Goal: Task Accomplishment & Management: Manage account settings

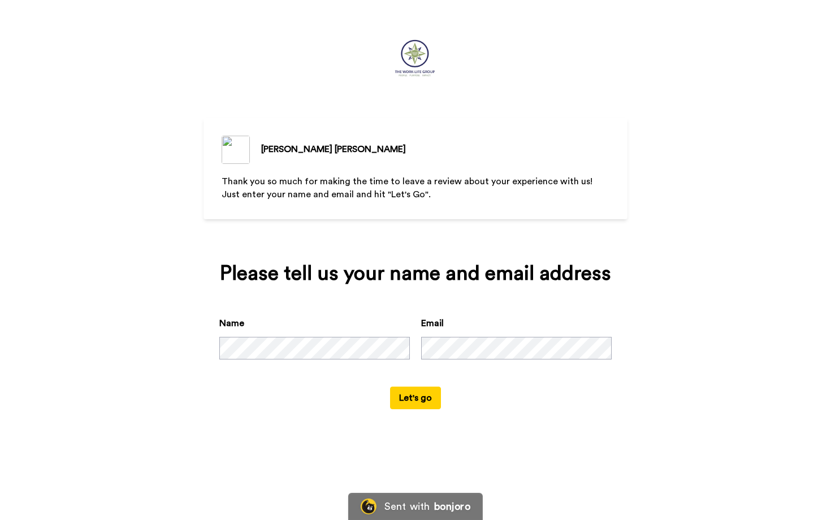
click at [485, 192] on p "Thank you so much for making the time to leave a review about your experience w…" at bounding box center [416, 188] width 388 height 26
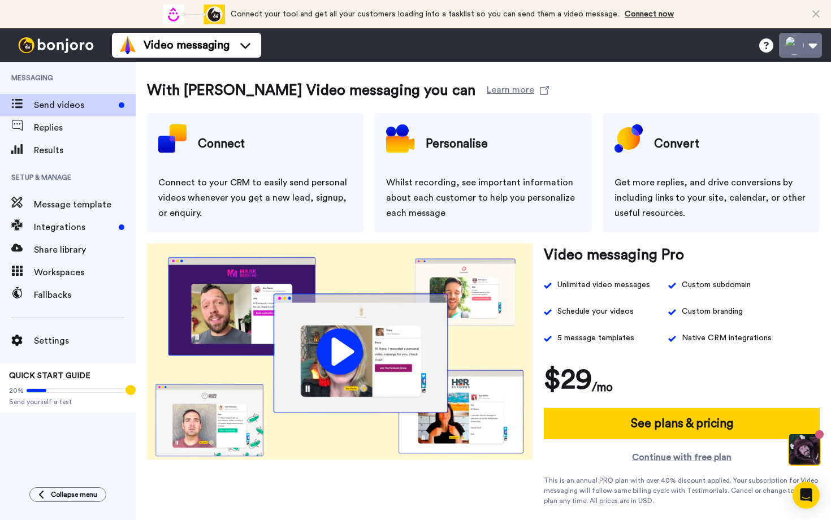
click at [792, 47] on button at bounding box center [800, 45] width 43 height 25
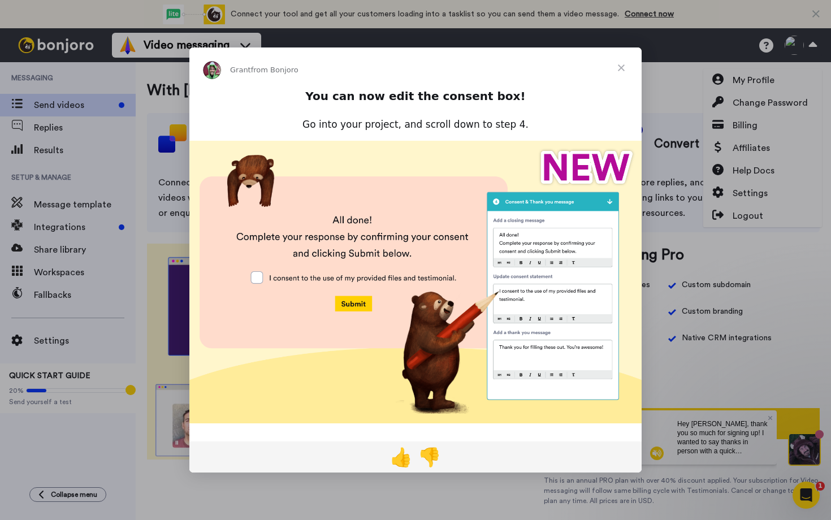
click at [622, 67] on span "Close" at bounding box center [621, 67] width 41 height 41
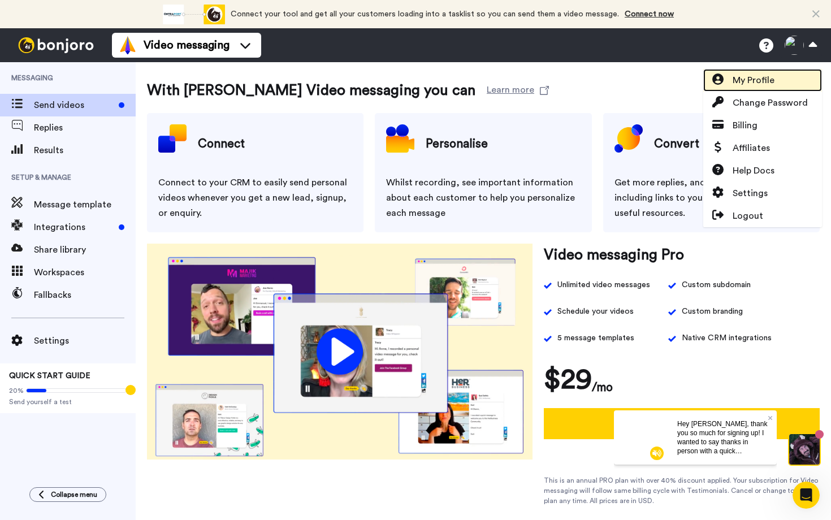
click at [745, 85] on span "My Profile" at bounding box center [753, 80] width 42 height 14
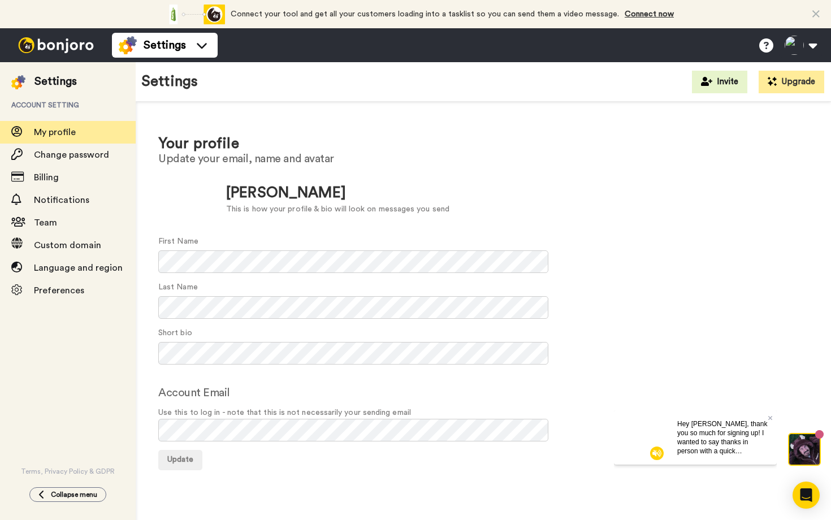
click at [639, 442] on video at bounding box center [641, 437] width 54 height 54
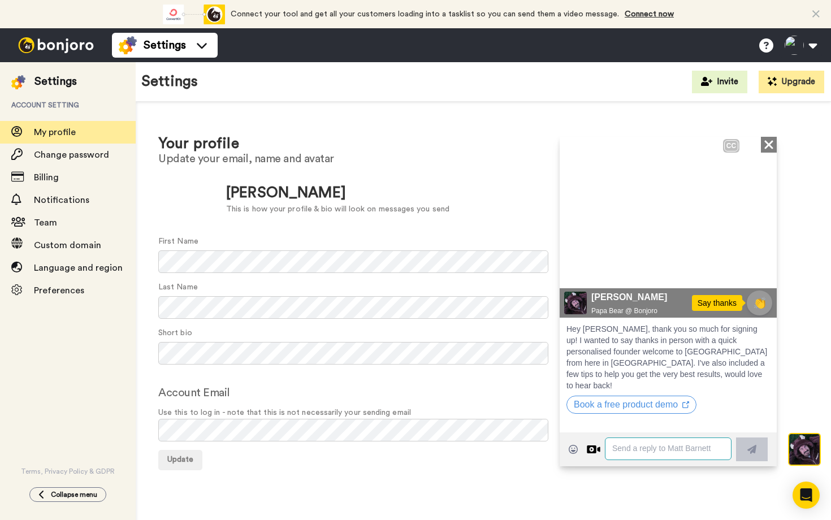
click at [650, 448] on textarea at bounding box center [668, 448] width 127 height 23
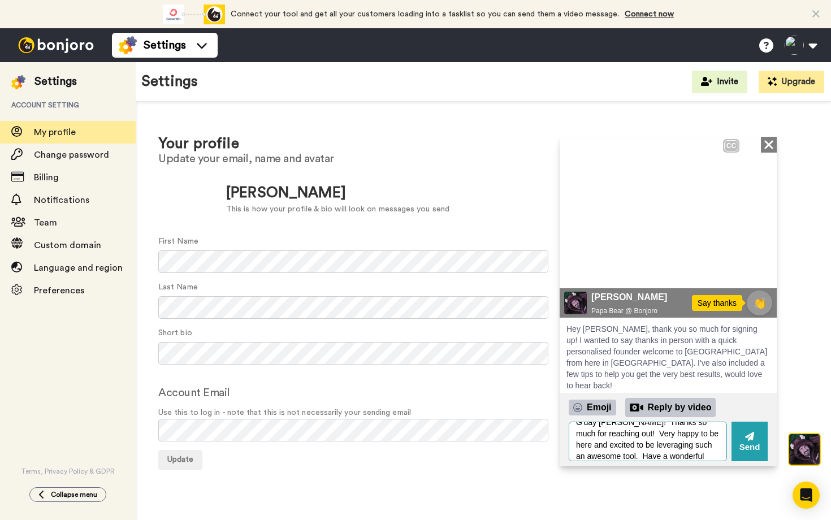
scroll to position [21, 0]
type textarea "G'day Matt! Thanks so much for reaching out! Very happy to be here and excited …"
click at [745, 439] on icon at bounding box center [749, 435] width 9 height 11
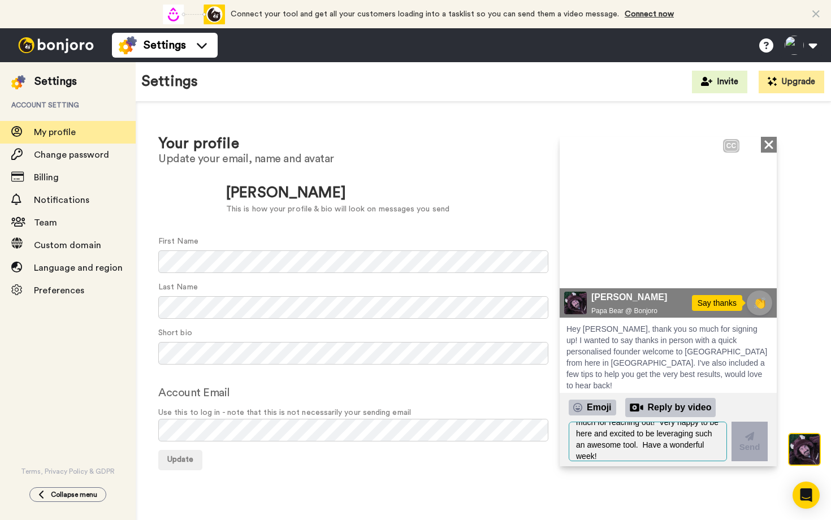
scroll to position [0, 0]
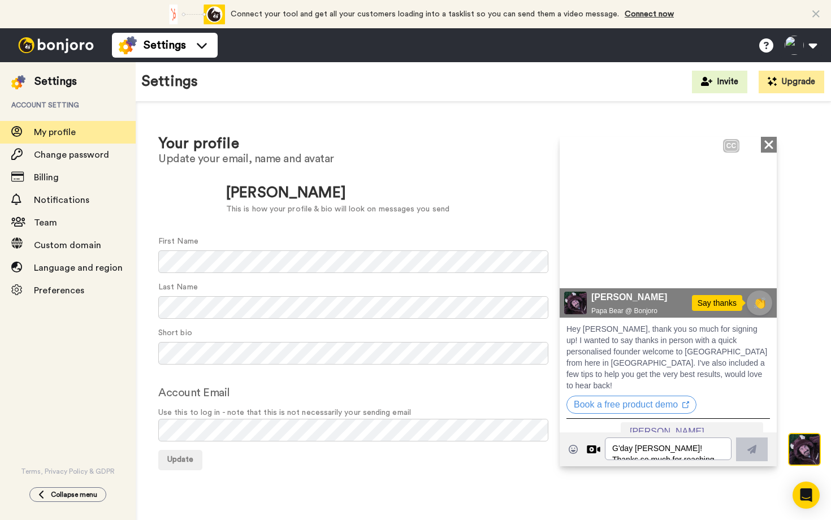
click at [763, 144] on icon "Close" at bounding box center [768, 144] width 11 height 14
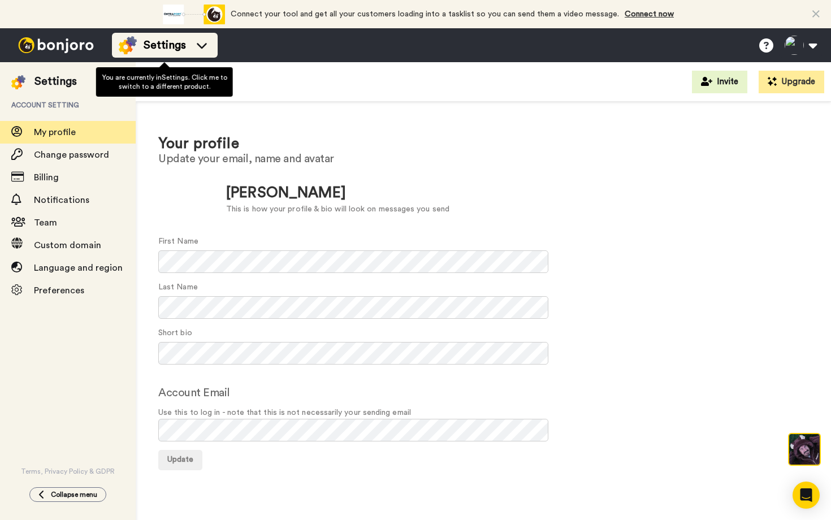
click at [155, 48] on span "Settings" at bounding box center [165, 45] width 42 height 16
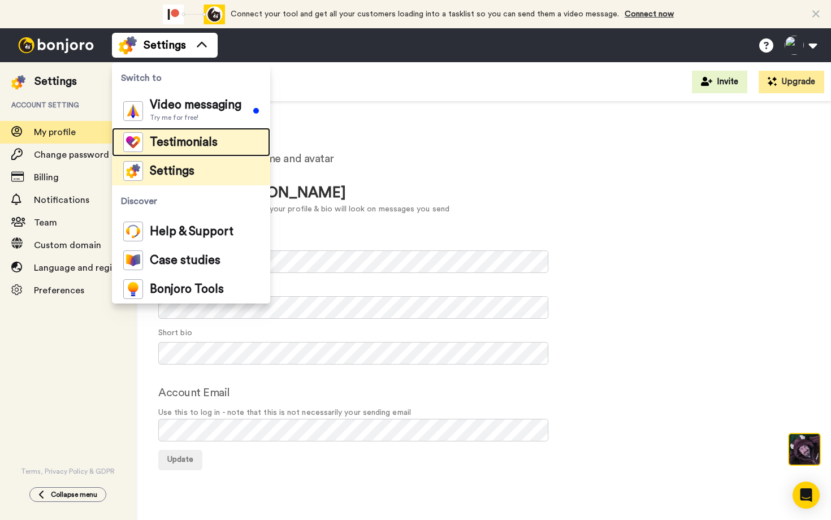
click at [179, 144] on span "Testimonials" at bounding box center [184, 142] width 68 height 11
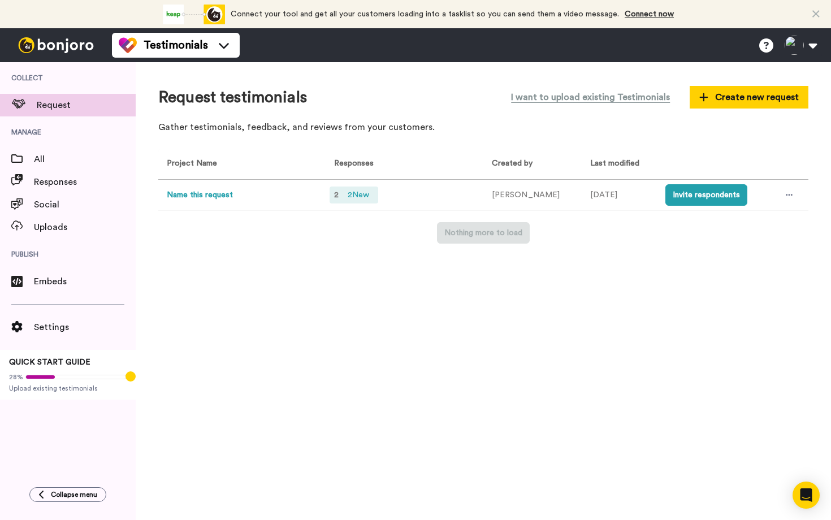
click at [355, 198] on span "2 New" at bounding box center [358, 195] width 31 height 12
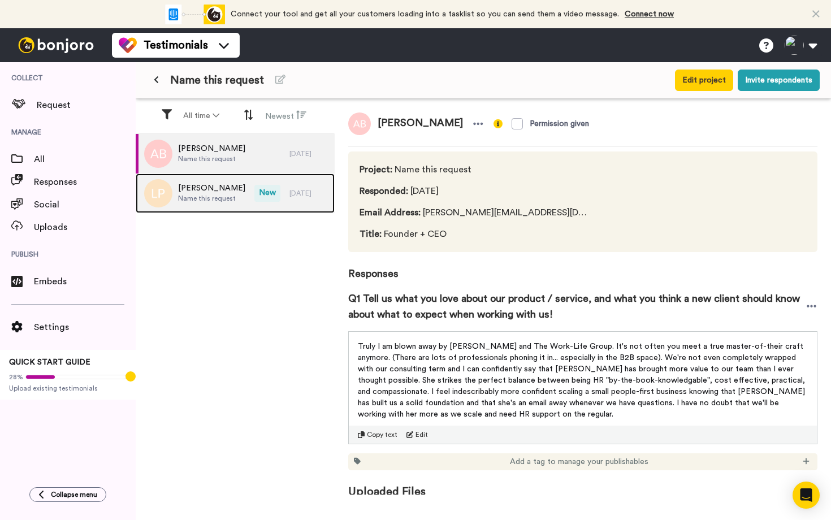
click at [185, 194] on span "Name this request" at bounding box center [211, 198] width 67 height 9
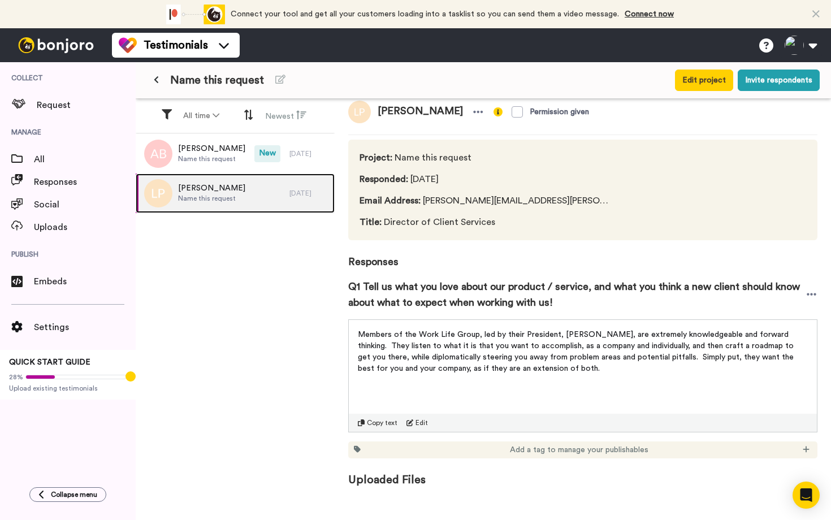
scroll to position [19, 0]
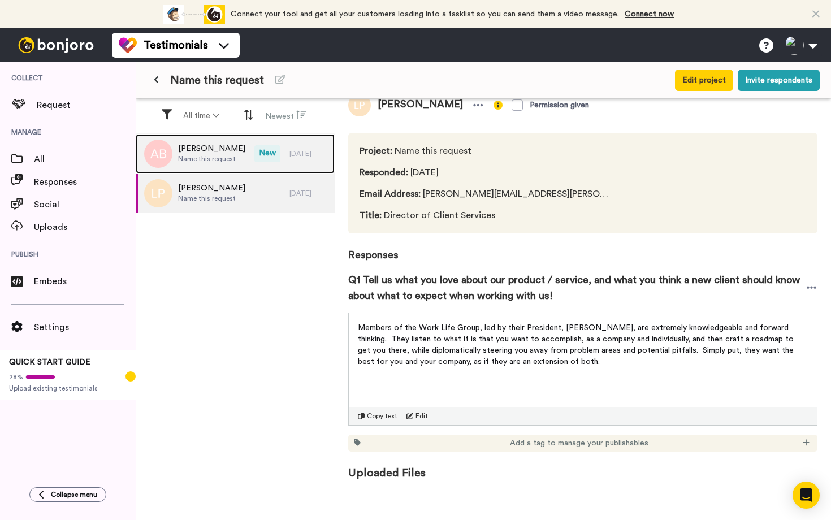
click at [214, 154] on span "Name this request" at bounding box center [211, 158] width 67 height 9
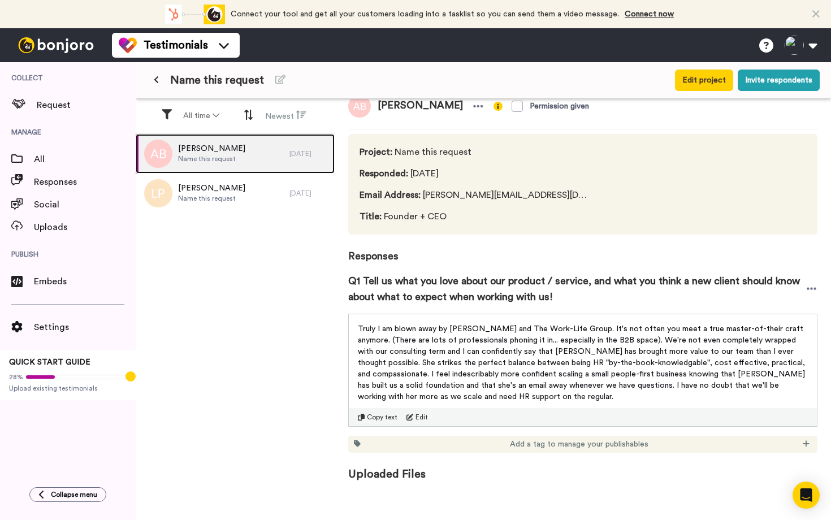
scroll to position [19, 0]
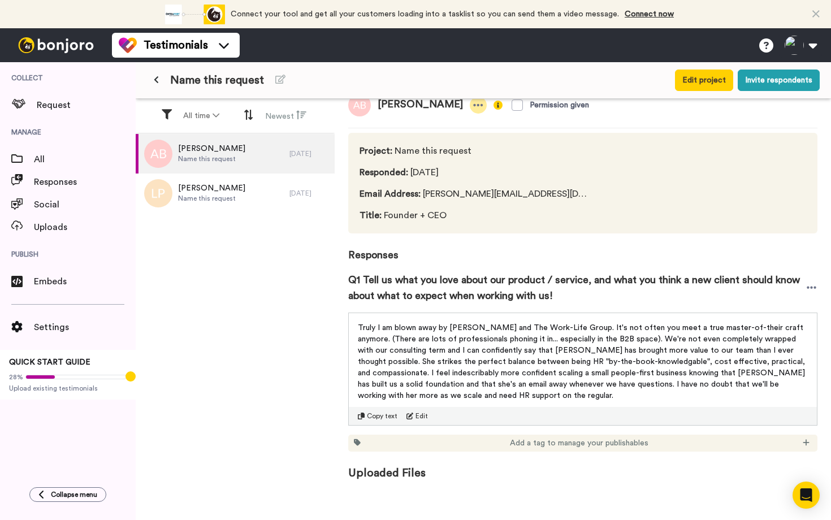
click at [473, 105] on icon at bounding box center [478, 104] width 10 height 11
click at [619, 199] on div at bounding box center [710, 183] width 192 height 78
click at [48, 286] on span "Embeds" at bounding box center [85, 282] width 102 height 14
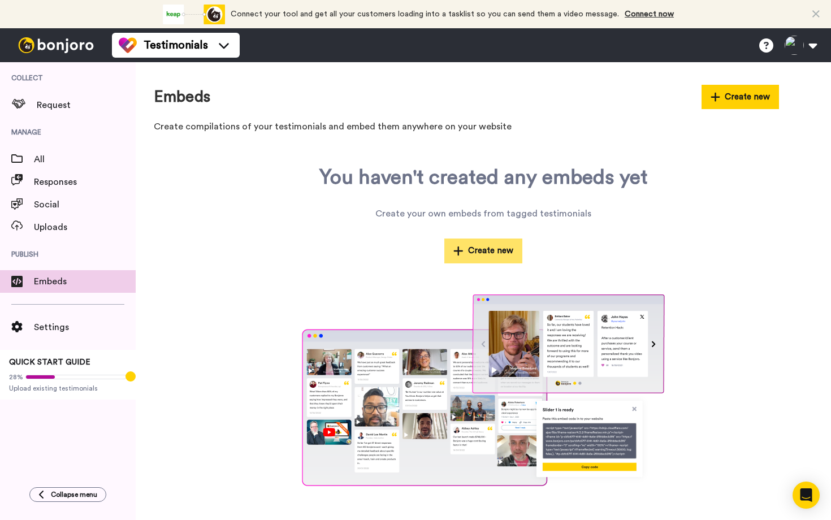
click at [491, 252] on button "Create new" at bounding box center [483, 250] width 78 height 24
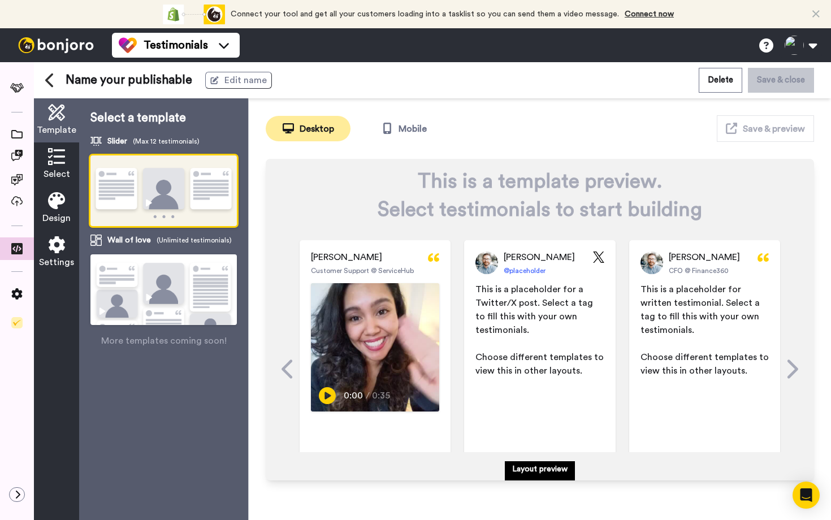
click at [136, 179] on img at bounding box center [163, 191] width 146 height 72
click at [249, 79] on span "Edit name" at bounding box center [245, 80] width 42 height 14
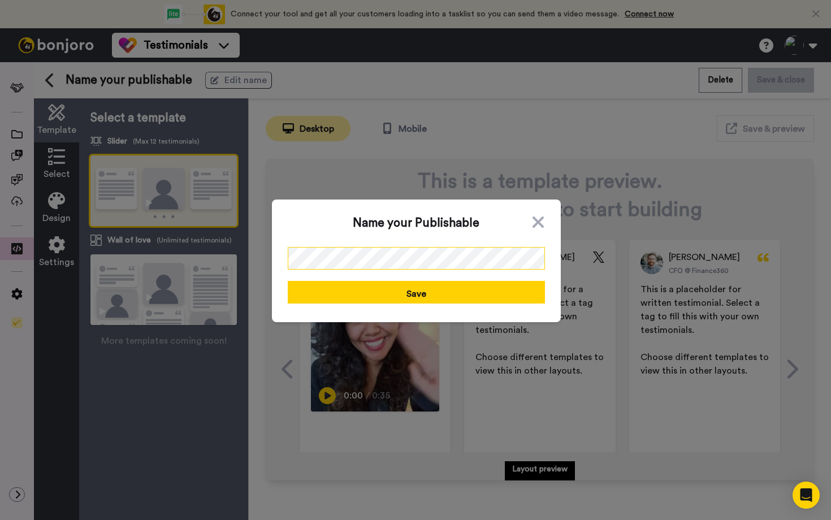
click at [220, 258] on div "Name your Publishable Save" at bounding box center [415, 260] width 831 height 520
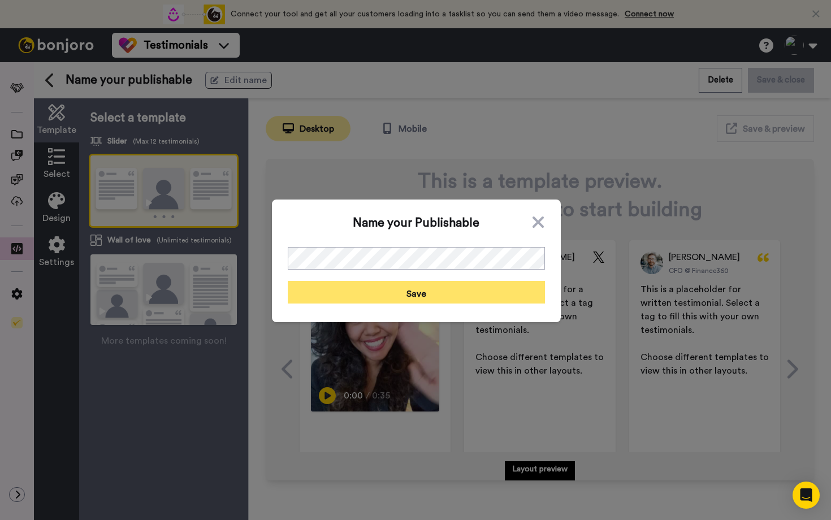
click at [357, 296] on button "Save" at bounding box center [416, 292] width 257 height 23
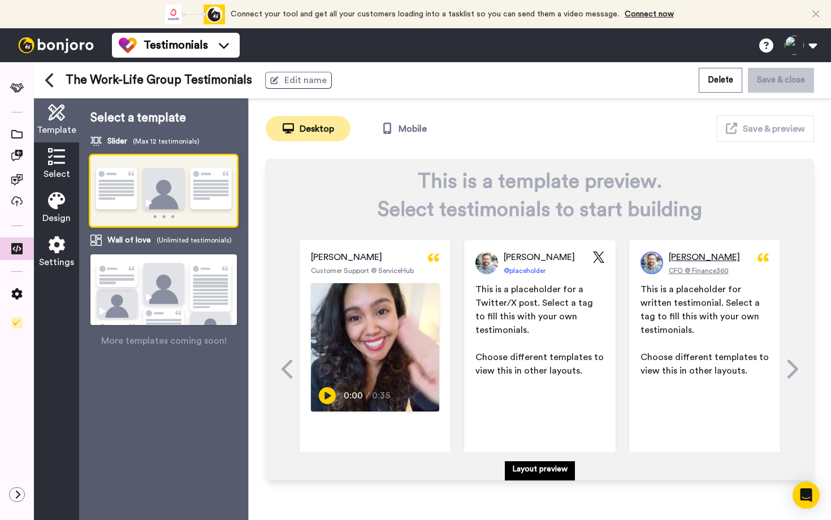
scroll to position [70, 0]
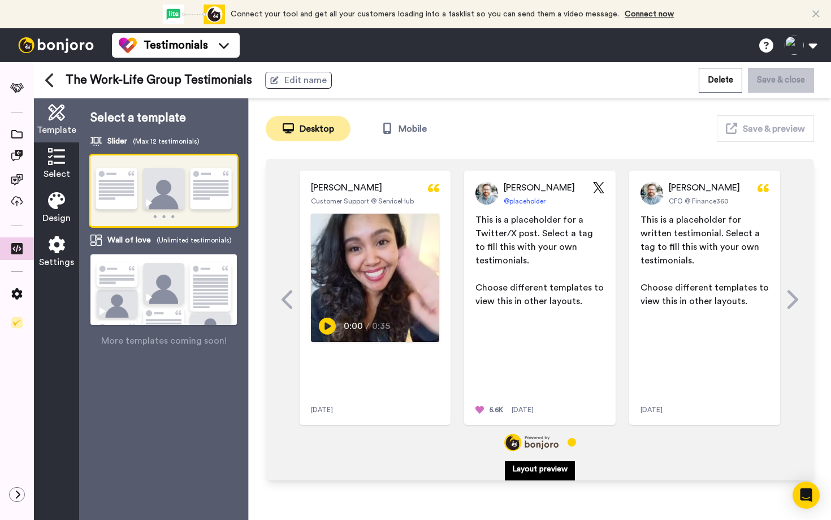
click at [53, 163] on icon at bounding box center [56, 156] width 17 height 17
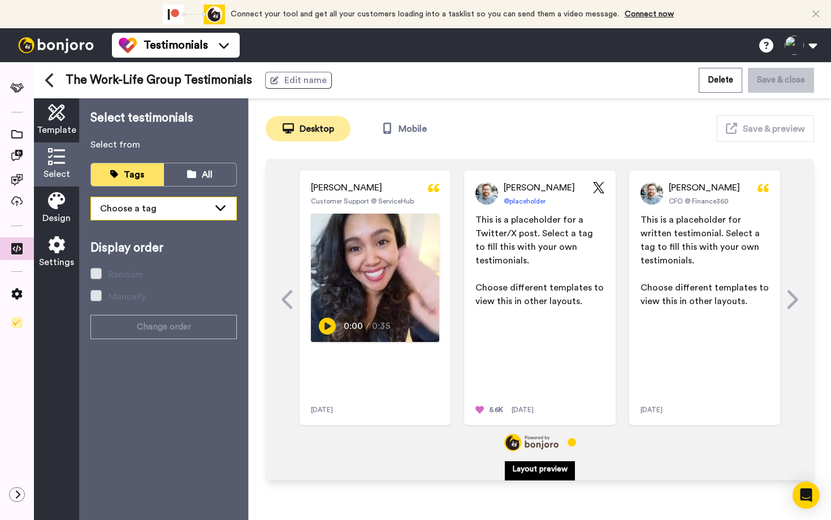
click at [128, 209] on div "Choose a tag" at bounding box center [154, 209] width 109 height 14
click at [129, 202] on div "Choose a tag" at bounding box center [154, 209] width 109 height 14
click at [197, 176] on div "All" at bounding box center [200, 174] width 56 height 13
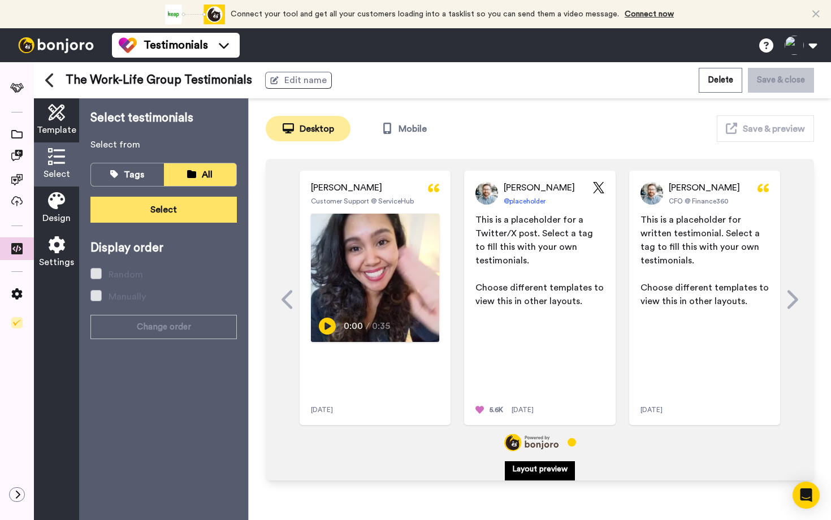
click at [170, 209] on button "Select" at bounding box center [163, 210] width 146 height 26
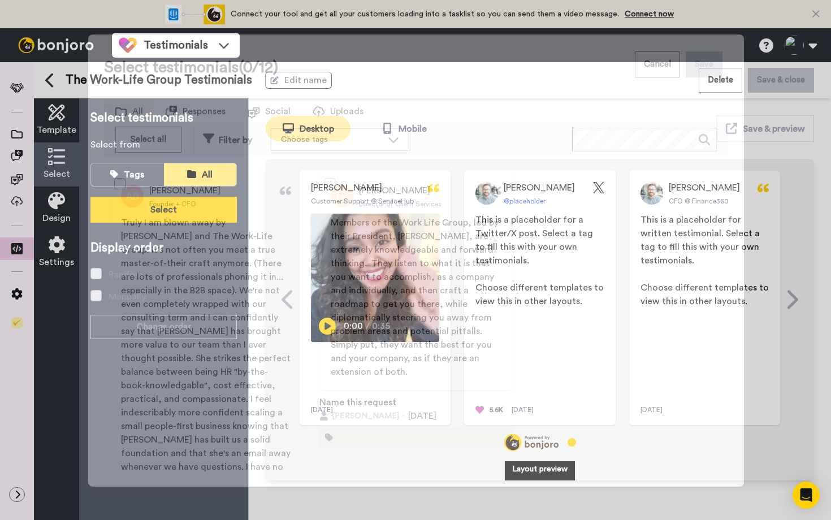
click at [115, 185] on span at bounding box center [119, 183] width 11 height 11
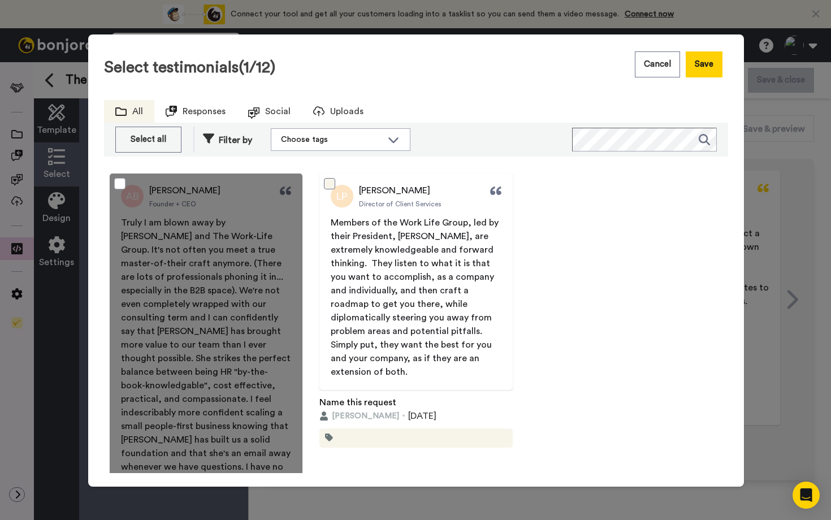
click at [324, 185] on span at bounding box center [329, 183] width 11 height 11
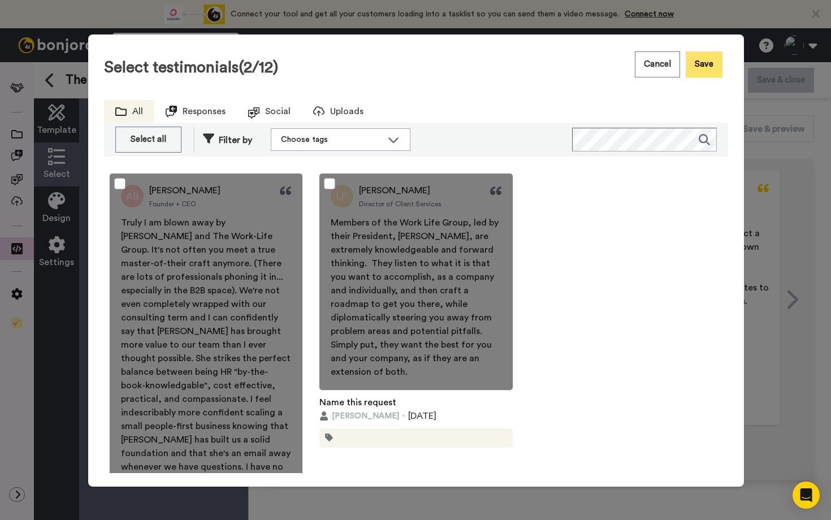
click at [697, 64] on button "Save" at bounding box center [703, 64] width 37 height 26
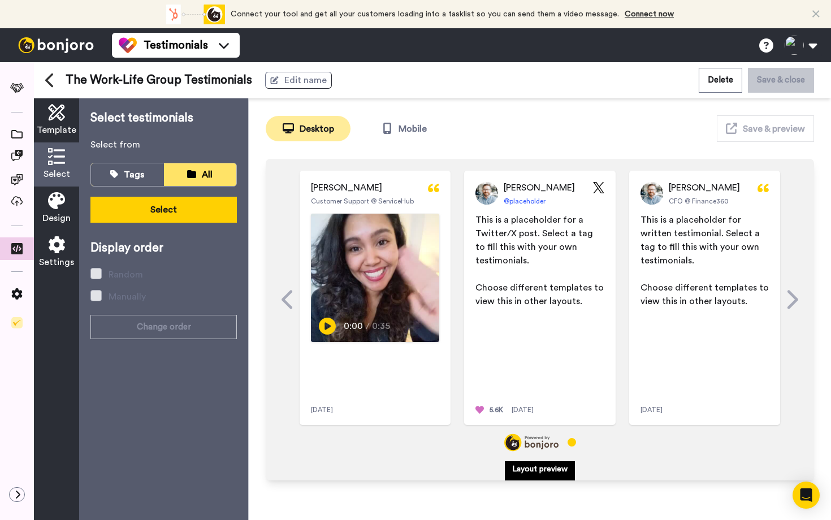
scroll to position [0, 0]
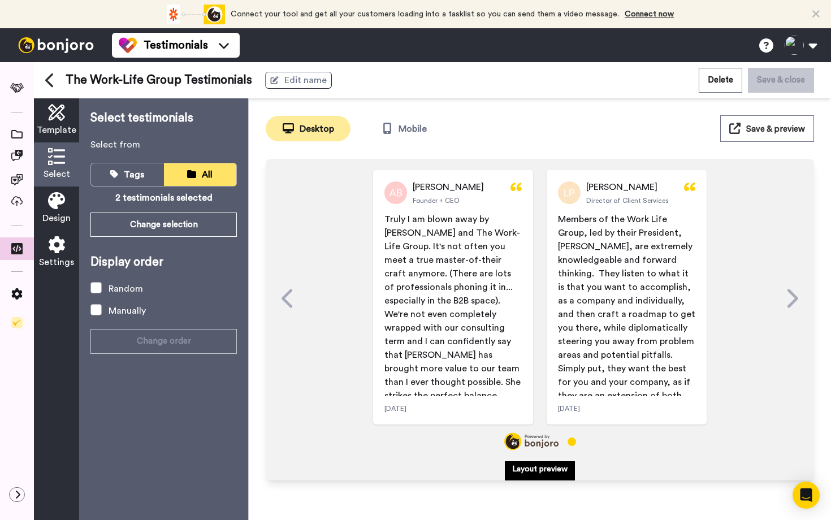
click at [55, 214] on span "Design" at bounding box center [56, 218] width 28 height 14
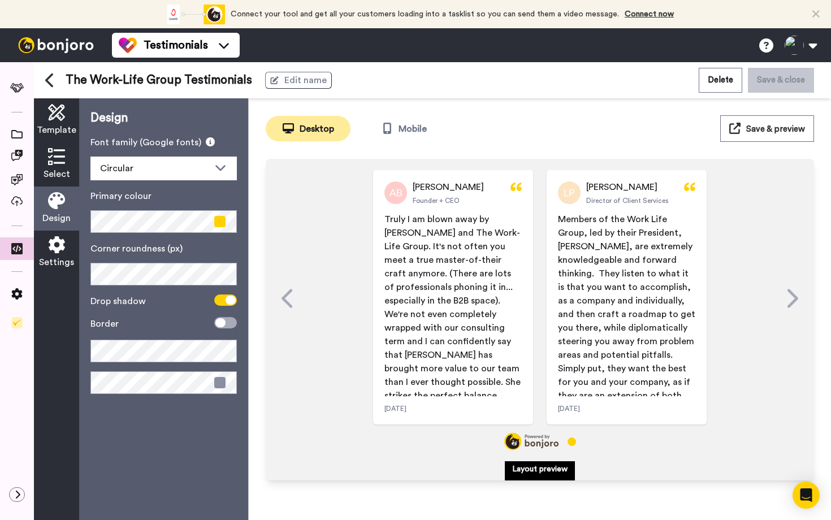
click at [219, 219] on span at bounding box center [219, 221] width 11 height 11
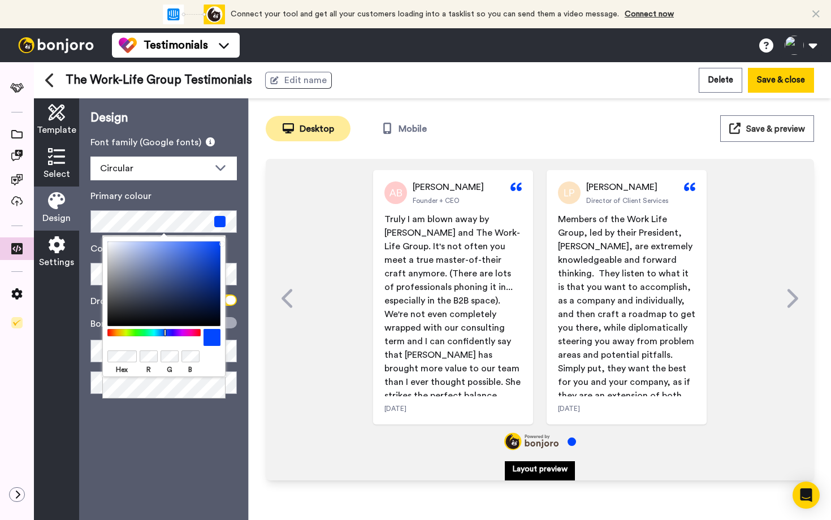
click at [165, 333] on div at bounding box center [153, 332] width 97 height 7
click at [149, 317] on div at bounding box center [163, 283] width 113 height 85
click at [149, 307] on div at bounding box center [163, 283] width 113 height 85
click at [175, 306] on div at bounding box center [163, 283] width 113 height 85
click at [179, 302] on div at bounding box center [163, 283] width 113 height 85
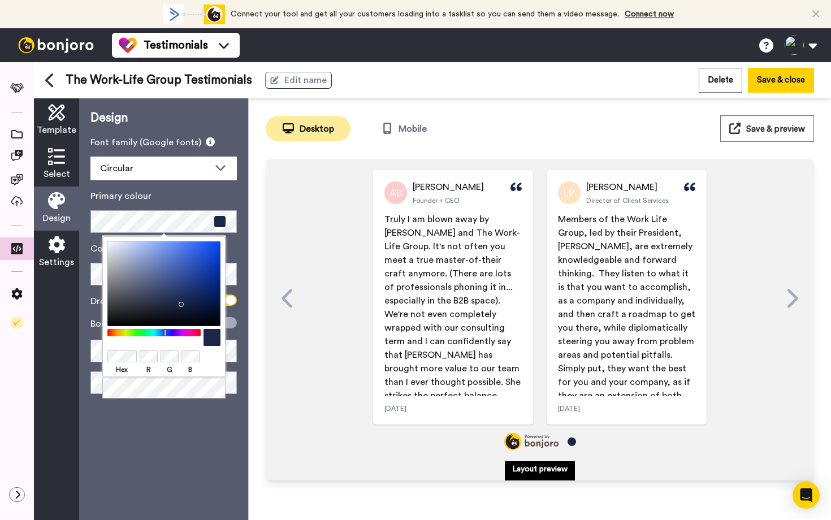
click at [84, 309] on div "Design Font family (Google fonts) Circular Abhaya Libre Alegreya Aleo Arapey As…" at bounding box center [163, 309] width 169 height 422
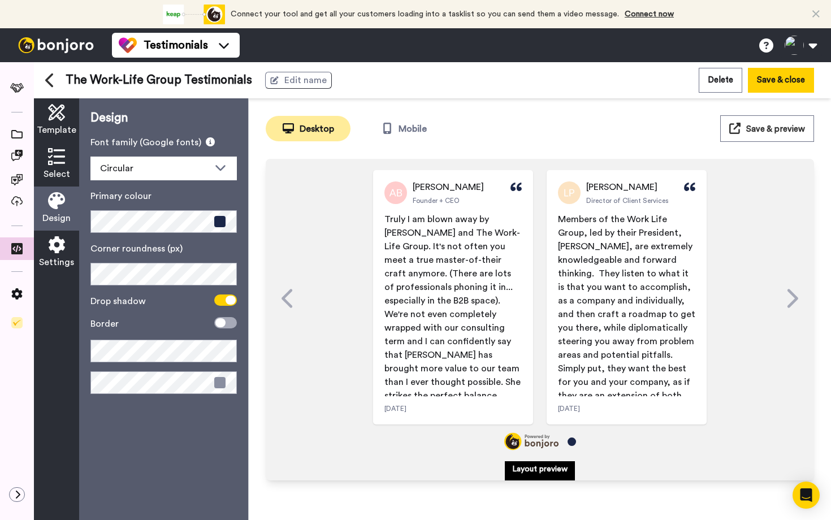
click at [54, 248] on icon at bounding box center [56, 244] width 17 height 17
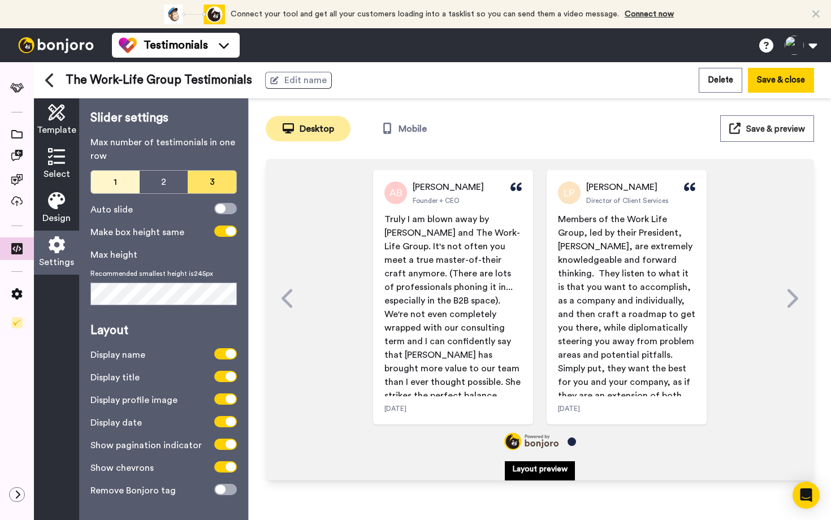
click at [123, 180] on button "1" at bounding box center [115, 182] width 49 height 23
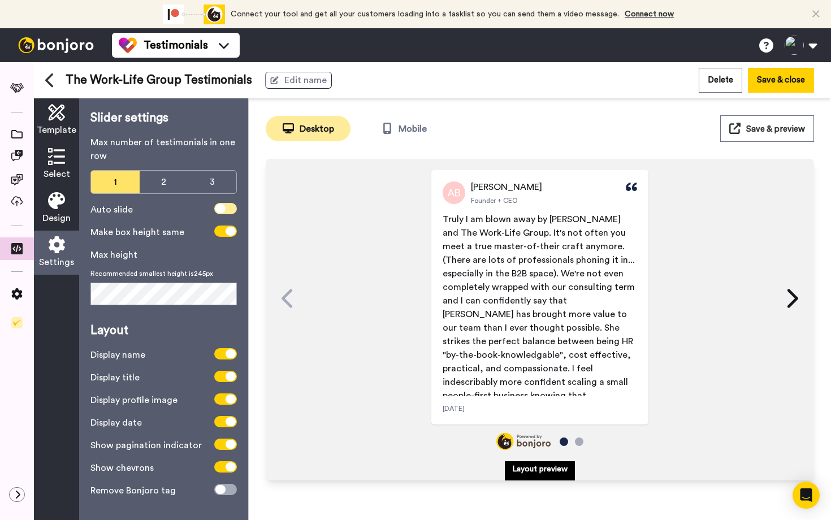
click at [223, 206] on icon at bounding box center [220, 208] width 10 height 9
click at [779, 132] on span "Save & preview" at bounding box center [775, 129] width 59 height 8
click at [763, 80] on button "Save & close" at bounding box center [781, 80] width 66 height 24
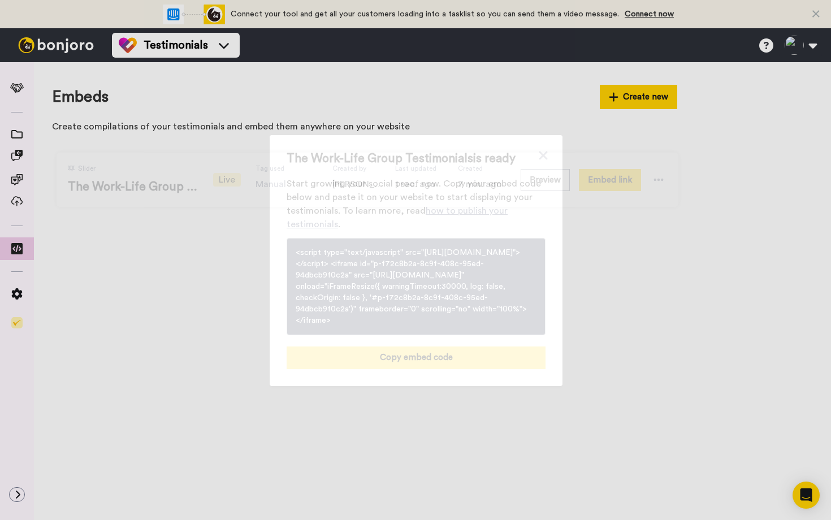
click at [406, 366] on button "Copy embed code" at bounding box center [416, 357] width 259 height 23
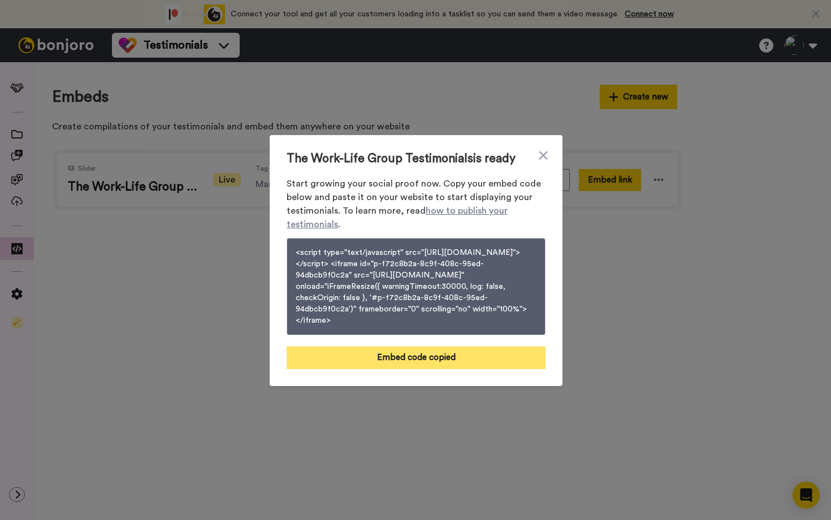
click at [401, 368] on button "Embed code copied" at bounding box center [416, 357] width 259 height 23
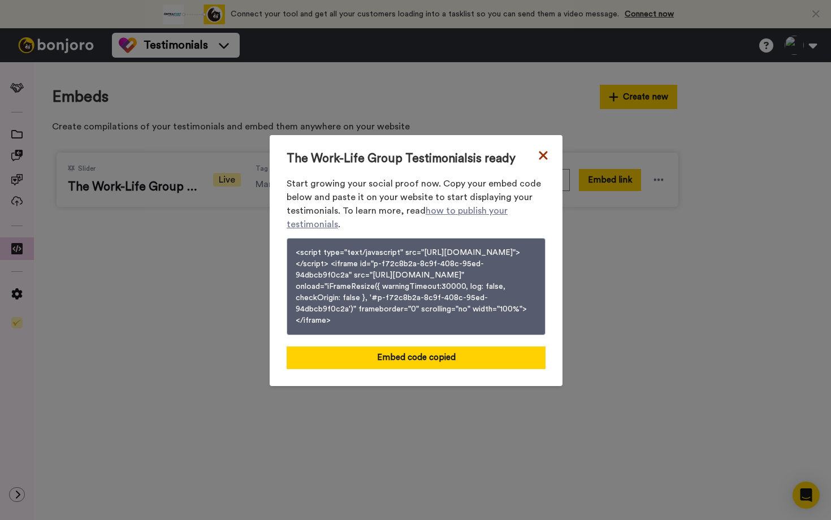
click at [539, 151] on icon at bounding box center [543, 155] width 8 height 8
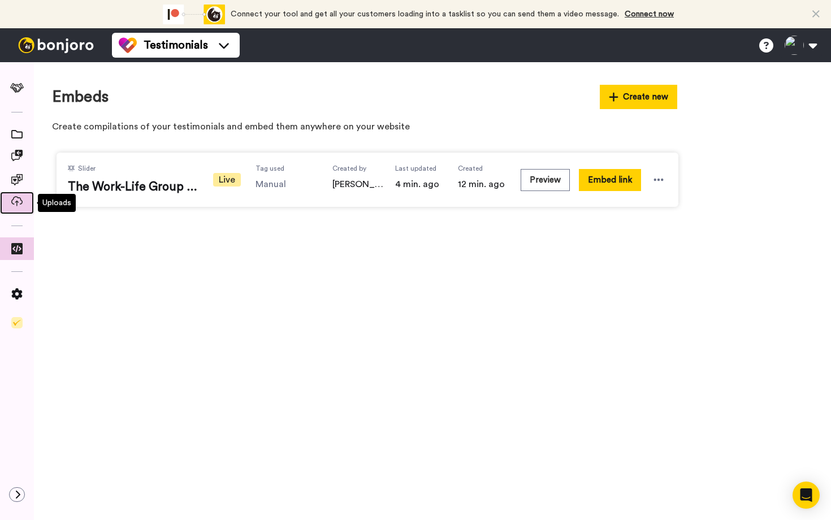
click at [12, 204] on icon at bounding box center [16, 201] width 11 height 10
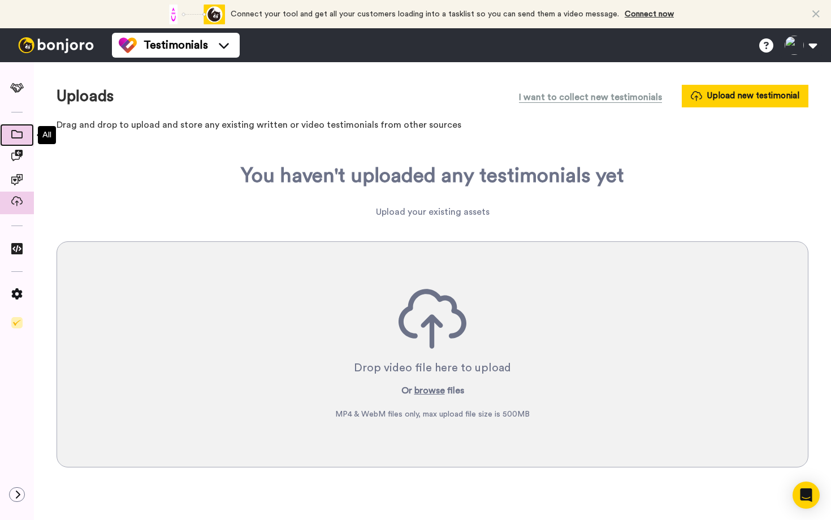
click at [16, 136] on icon at bounding box center [16, 134] width 11 height 8
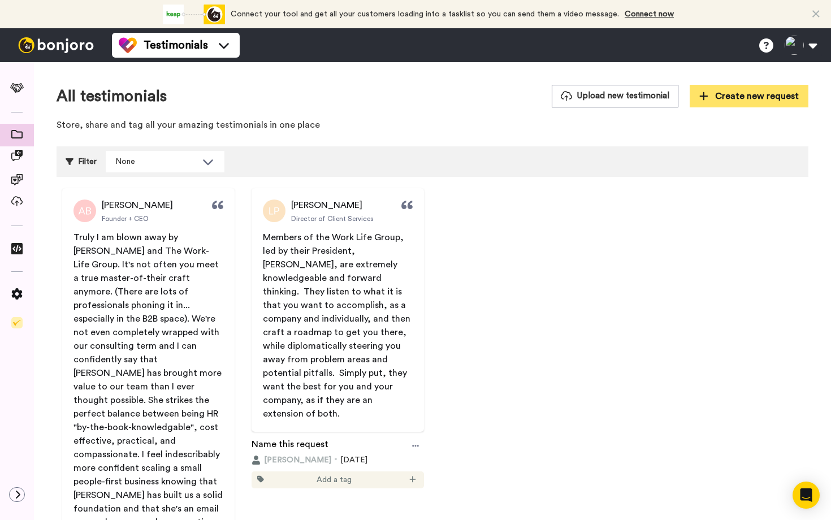
click at [774, 99] on span "Create new request" at bounding box center [748, 96] width 99 height 14
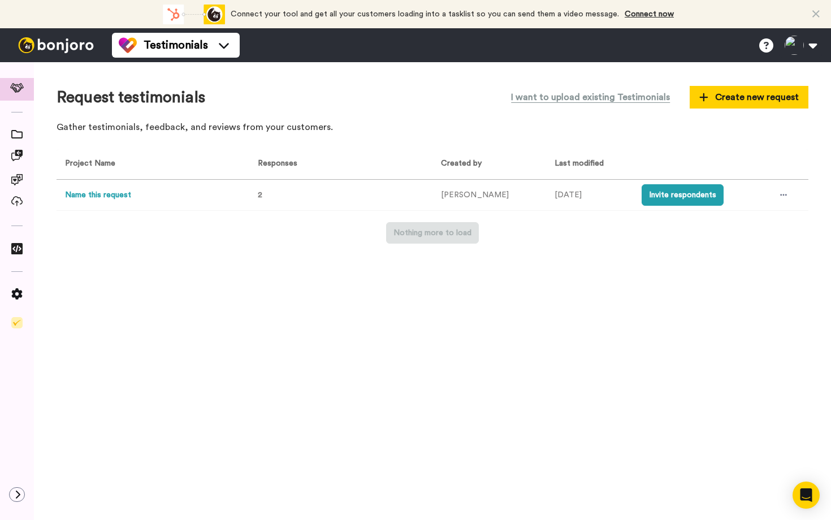
click at [92, 193] on button "Name this request" at bounding box center [98, 195] width 66 height 12
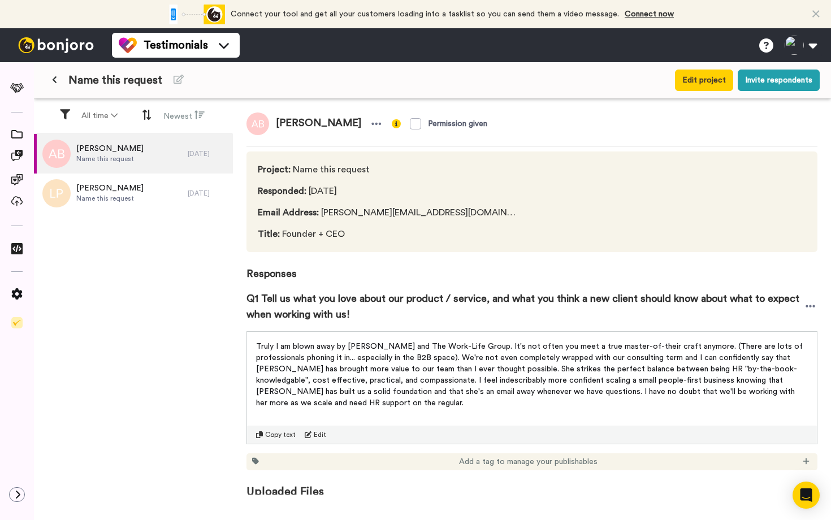
click at [113, 82] on span "Name this request" at bounding box center [115, 80] width 94 height 16
click at [180, 84] on icon at bounding box center [178, 79] width 10 height 9
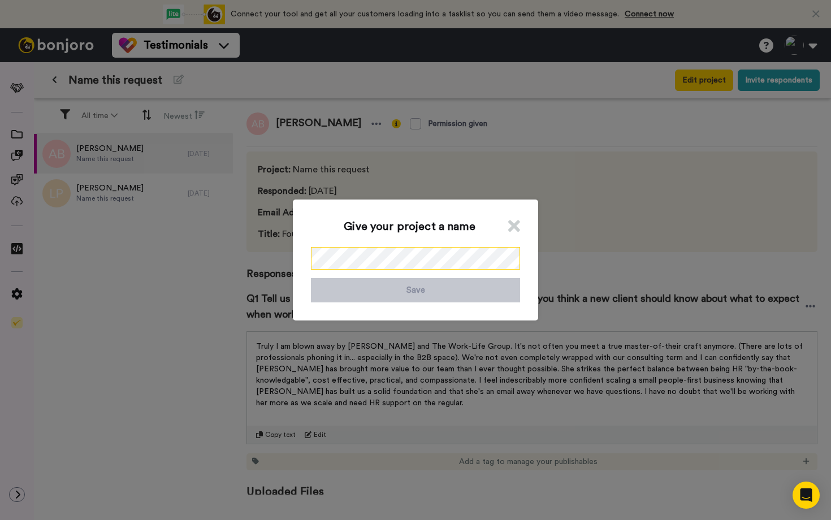
click at [281, 259] on div "Give your project a name Save" at bounding box center [415, 260] width 831 height 520
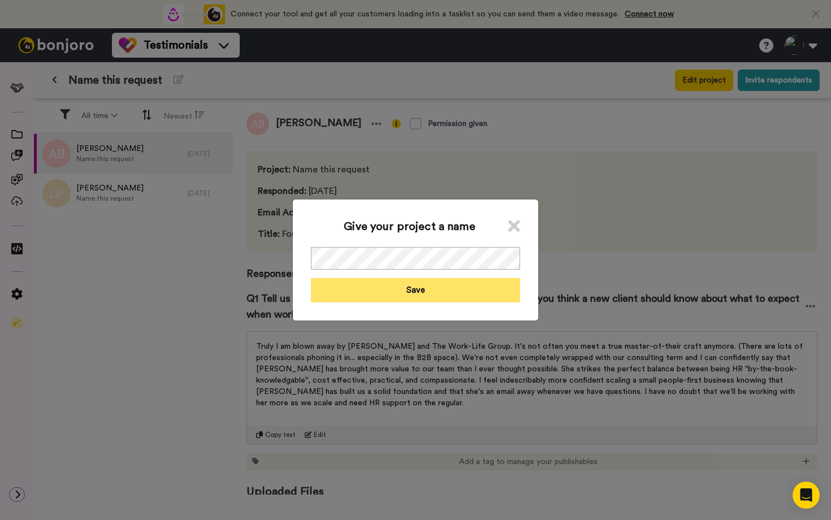
click at [410, 287] on button "Save" at bounding box center [415, 290] width 209 height 24
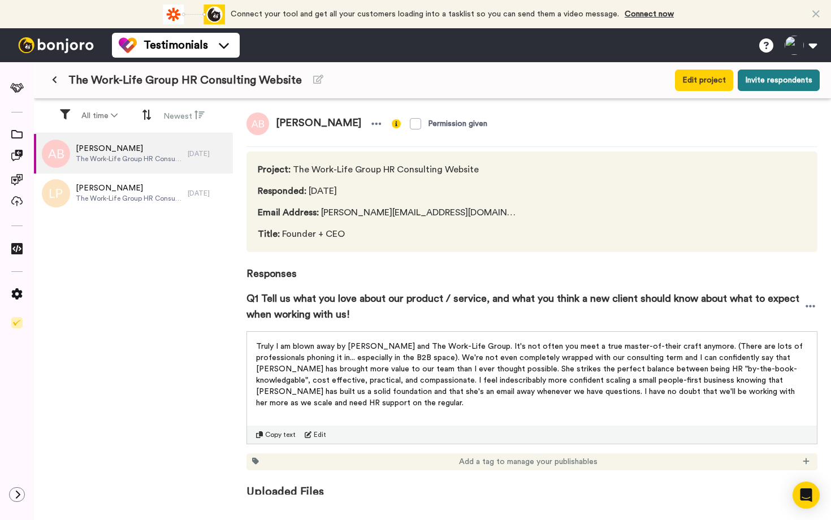
click at [780, 81] on button "Invite respondents" at bounding box center [778, 80] width 82 height 21
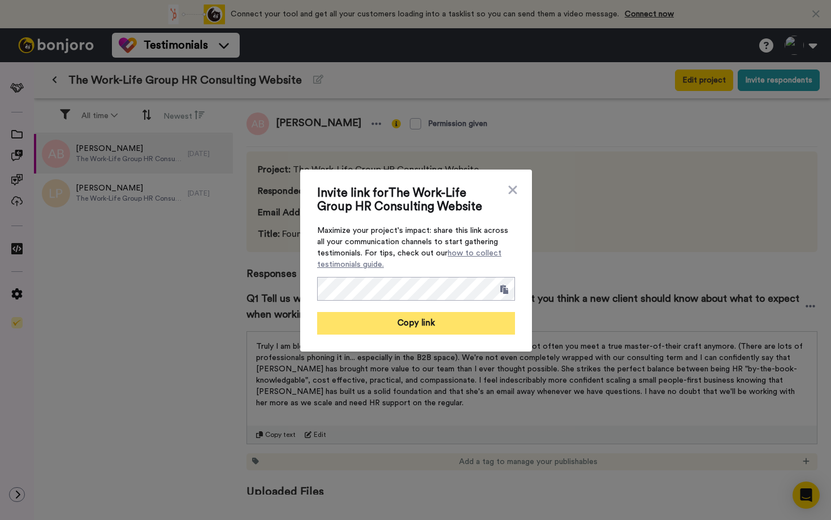
click at [433, 321] on button "Copy link" at bounding box center [416, 323] width 198 height 23
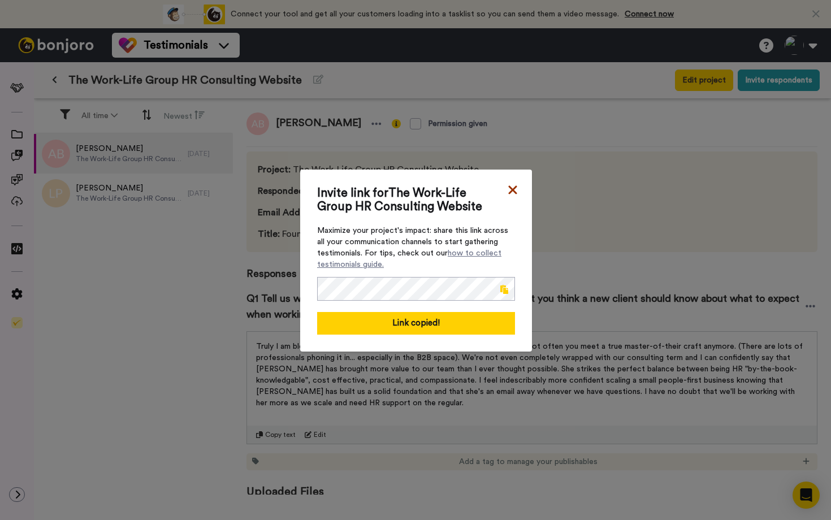
click at [513, 188] on icon at bounding box center [512, 190] width 11 height 14
